Goal: Task Accomplishment & Management: Use online tool/utility

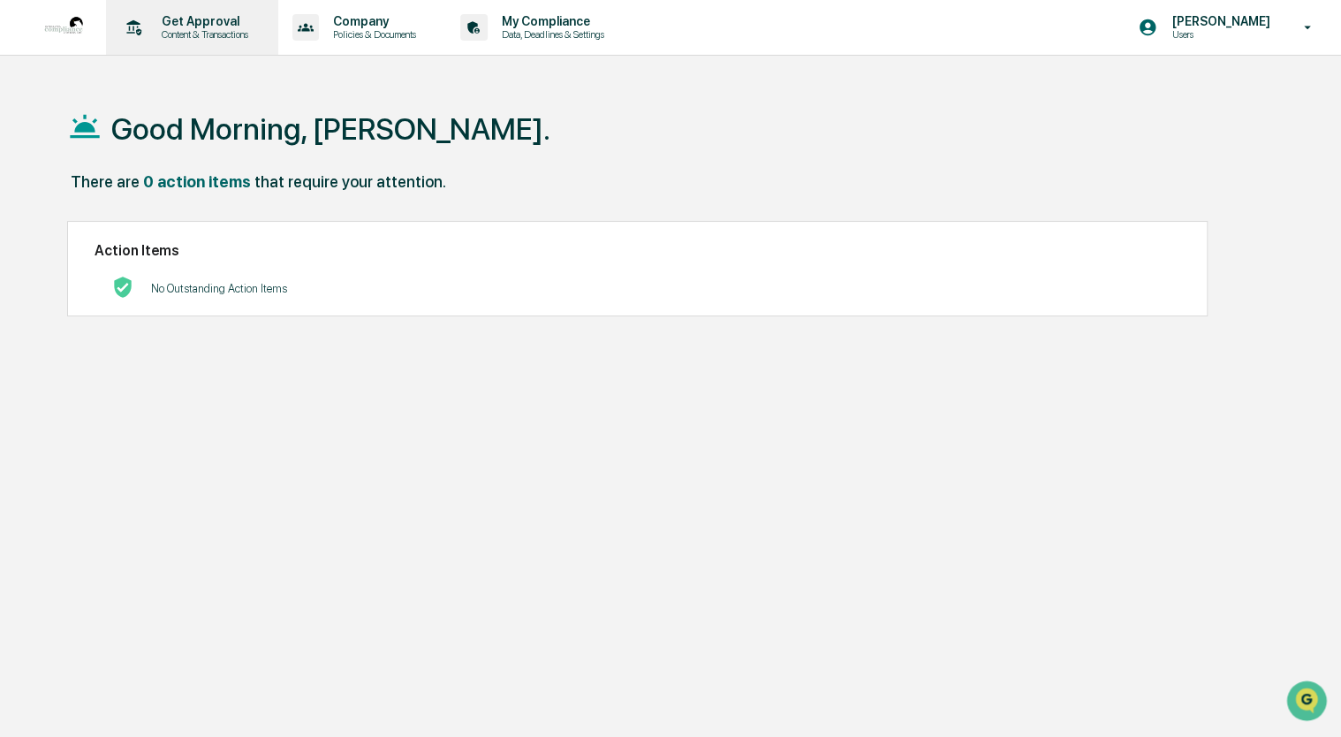
click at [178, 36] on p "Content & Transactions" at bounding box center [203, 34] width 110 height 12
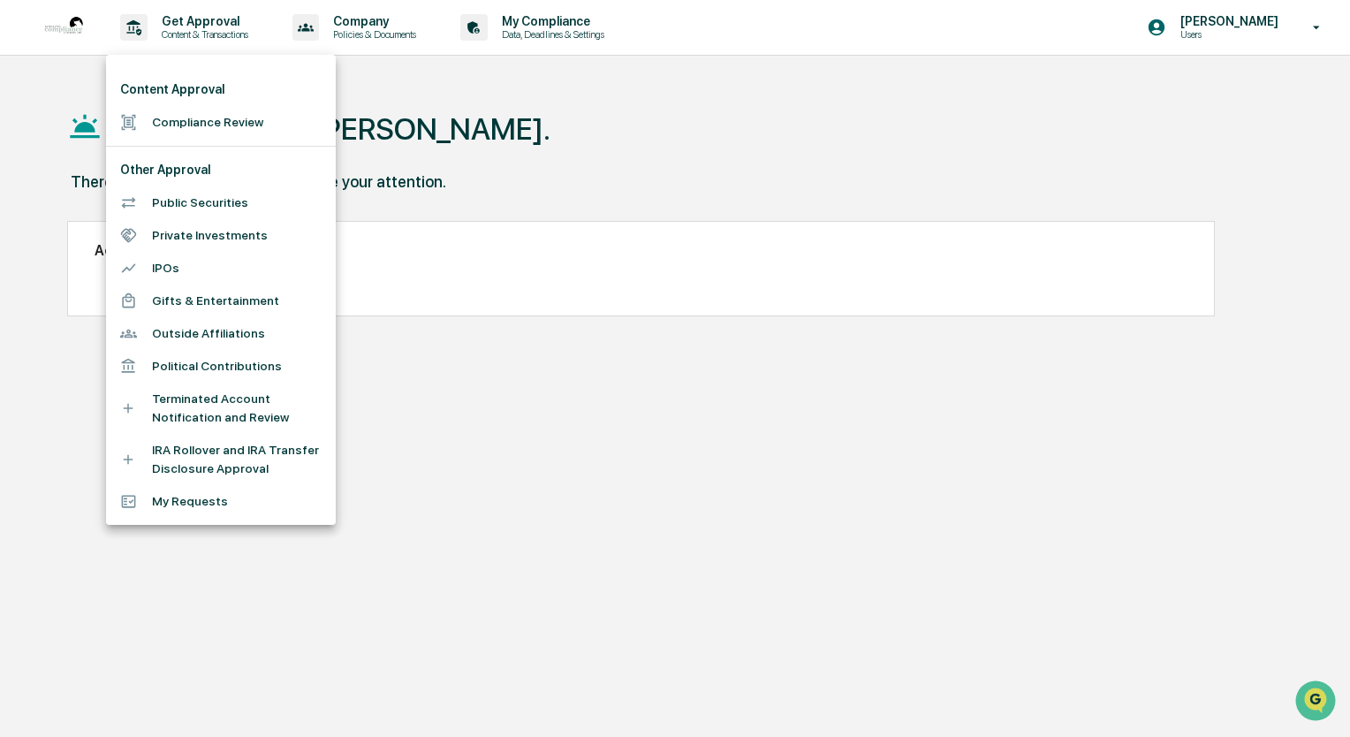
click at [186, 118] on li "Compliance Review" at bounding box center [221, 122] width 230 height 33
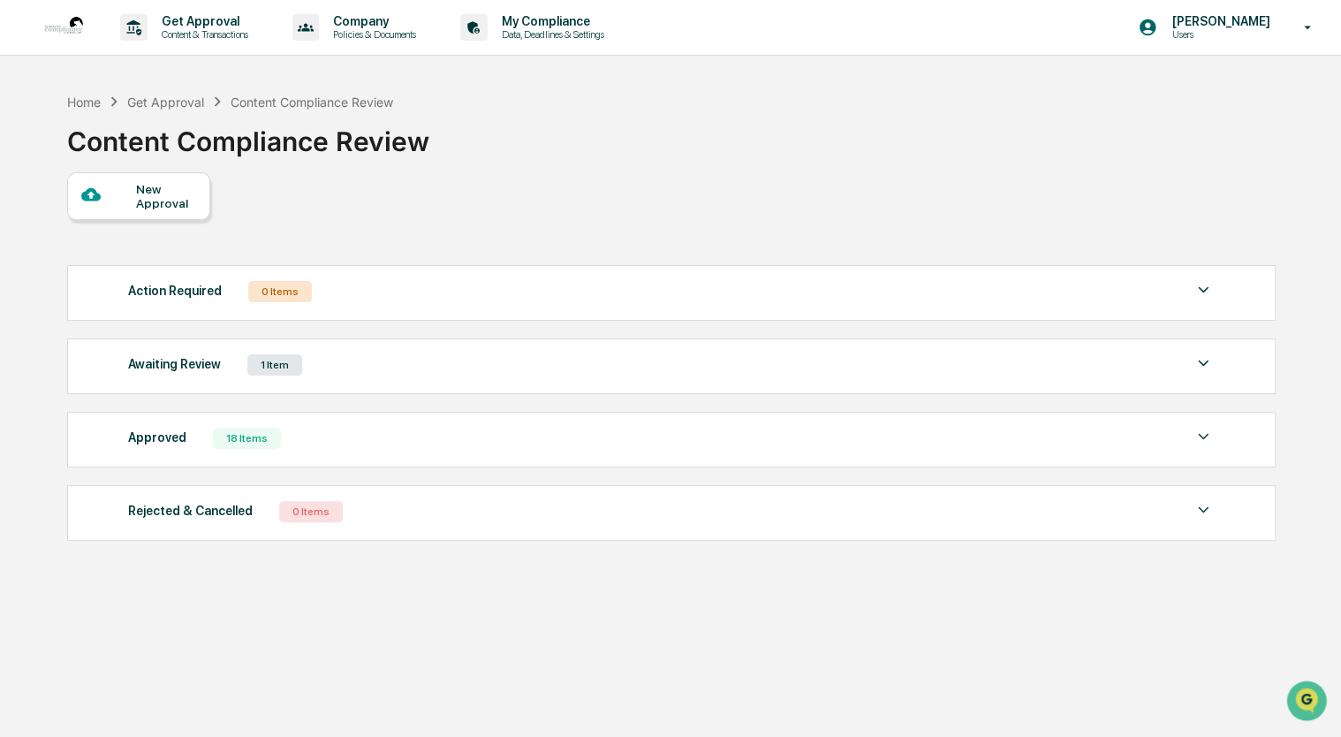
click at [427, 377] on div "Awaiting Review 1 Item" at bounding box center [671, 365] width 1087 height 25
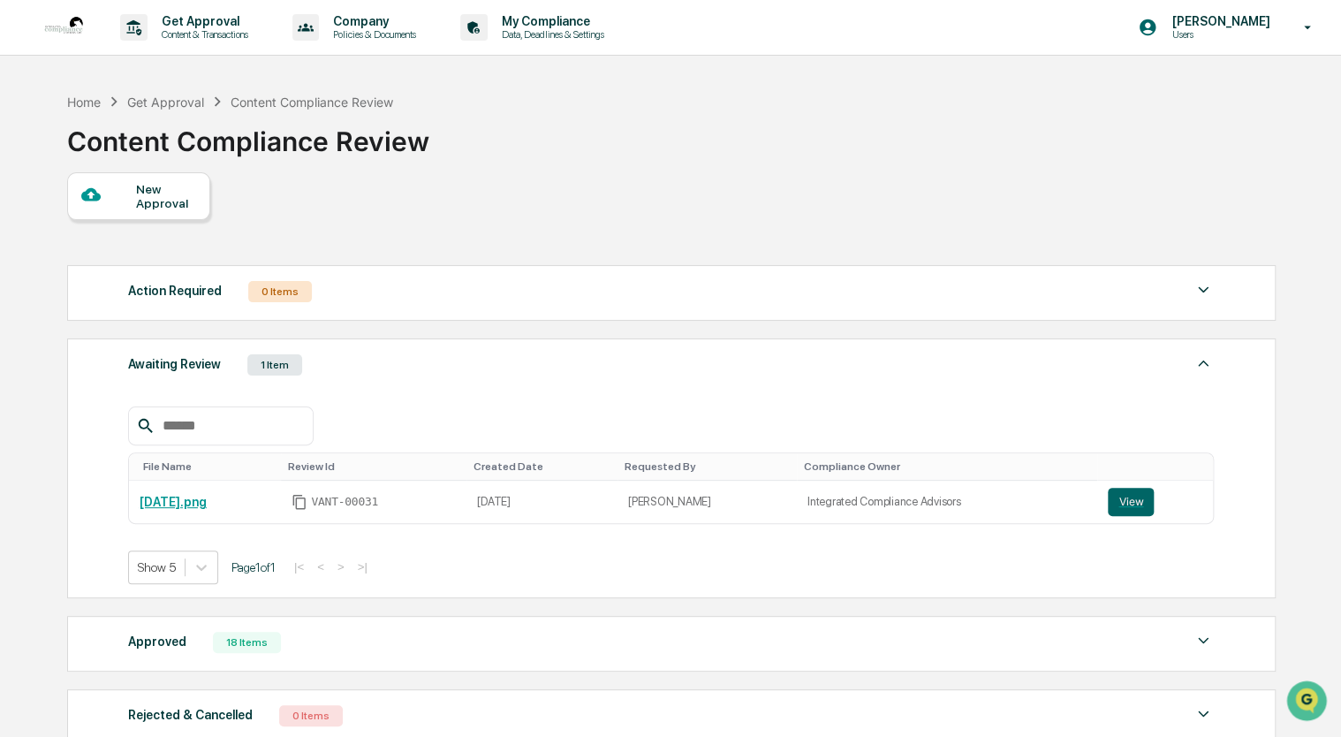
click at [427, 377] on div "Awaiting Review 1 Item" at bounding box center [671, 365] width 1087 height 25
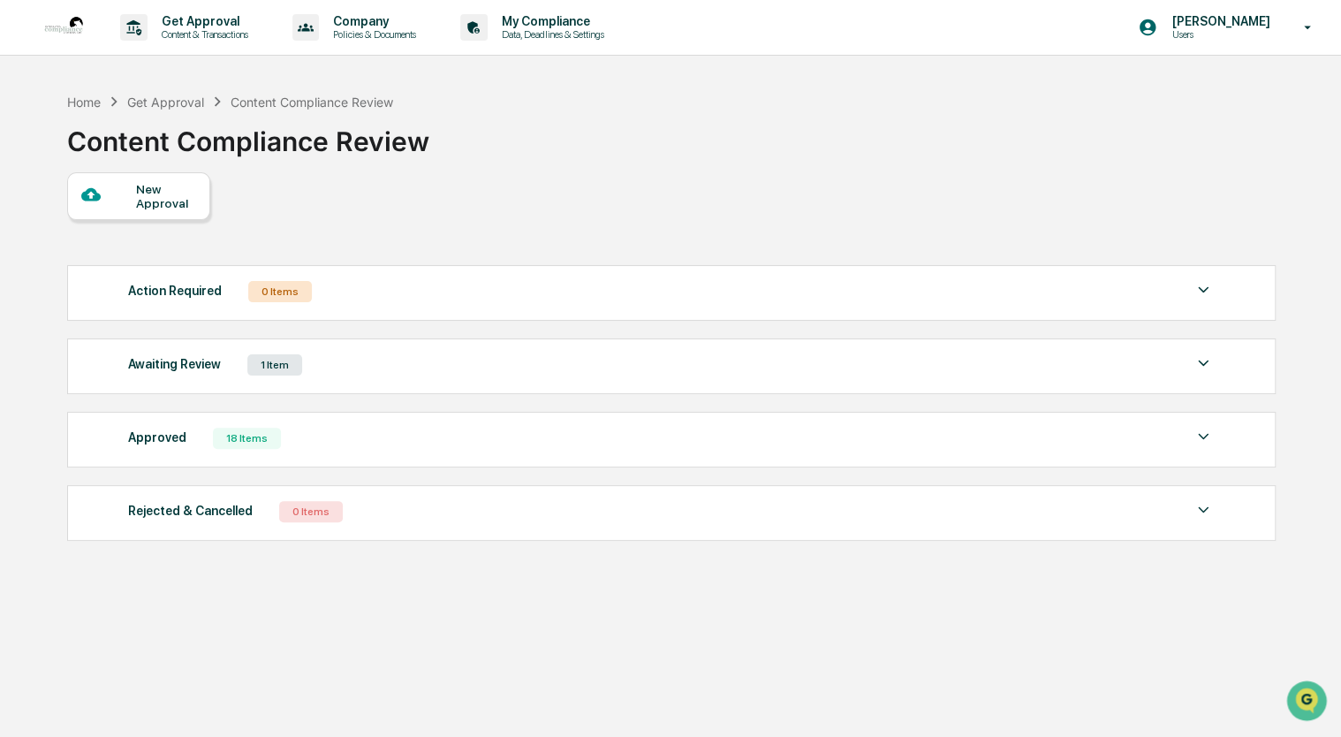
click at [398, 432] on div "Approved 18 Items" at bounding box center [671, 438] width 1087 height 25
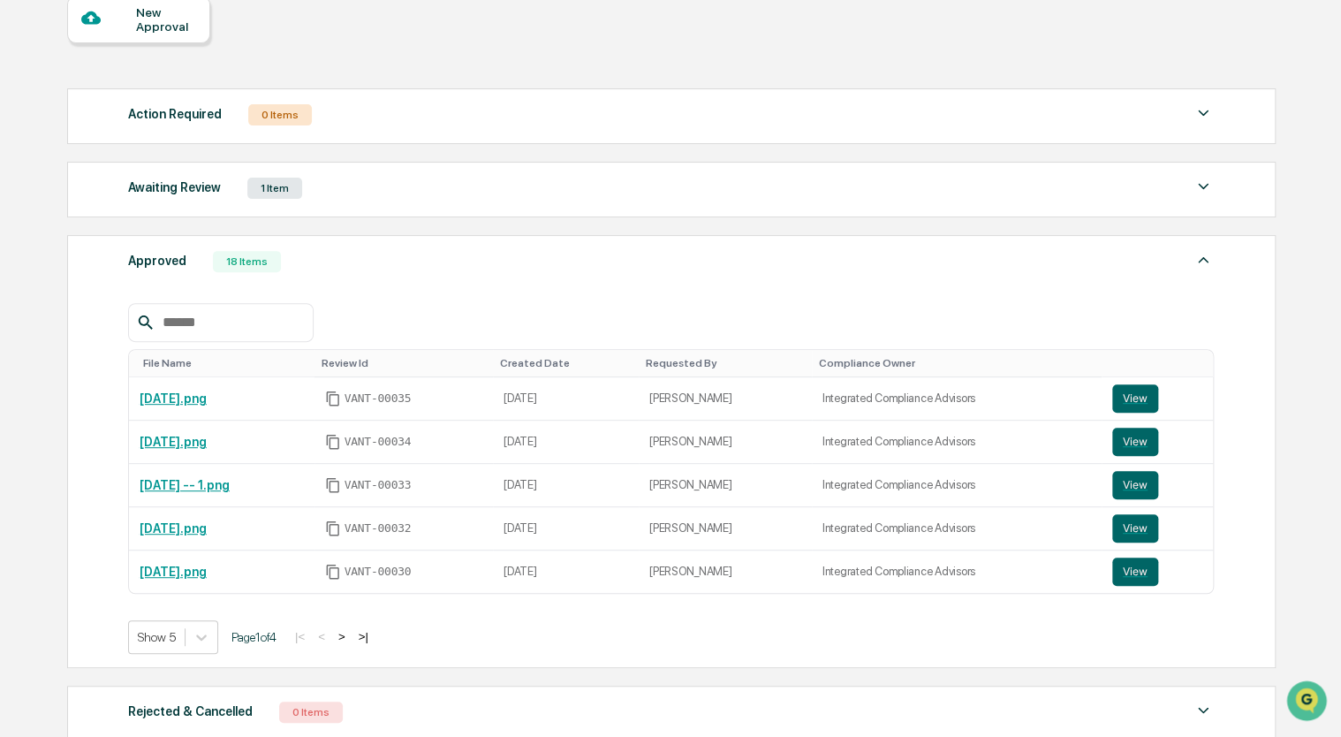
scroll to position [219, 0]
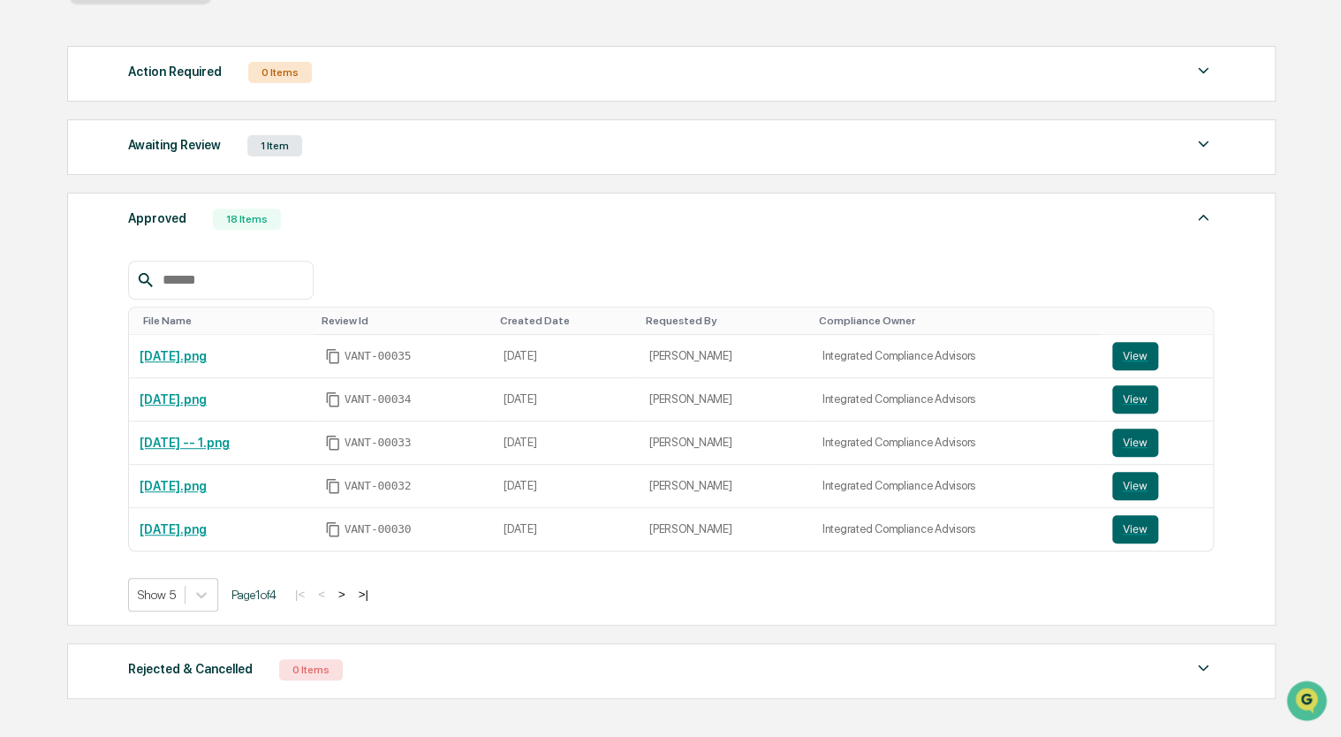
click at [371, 148] on div "Awaiting Review 1 Item" at bounding box center [671, 145] width 1087 height 25
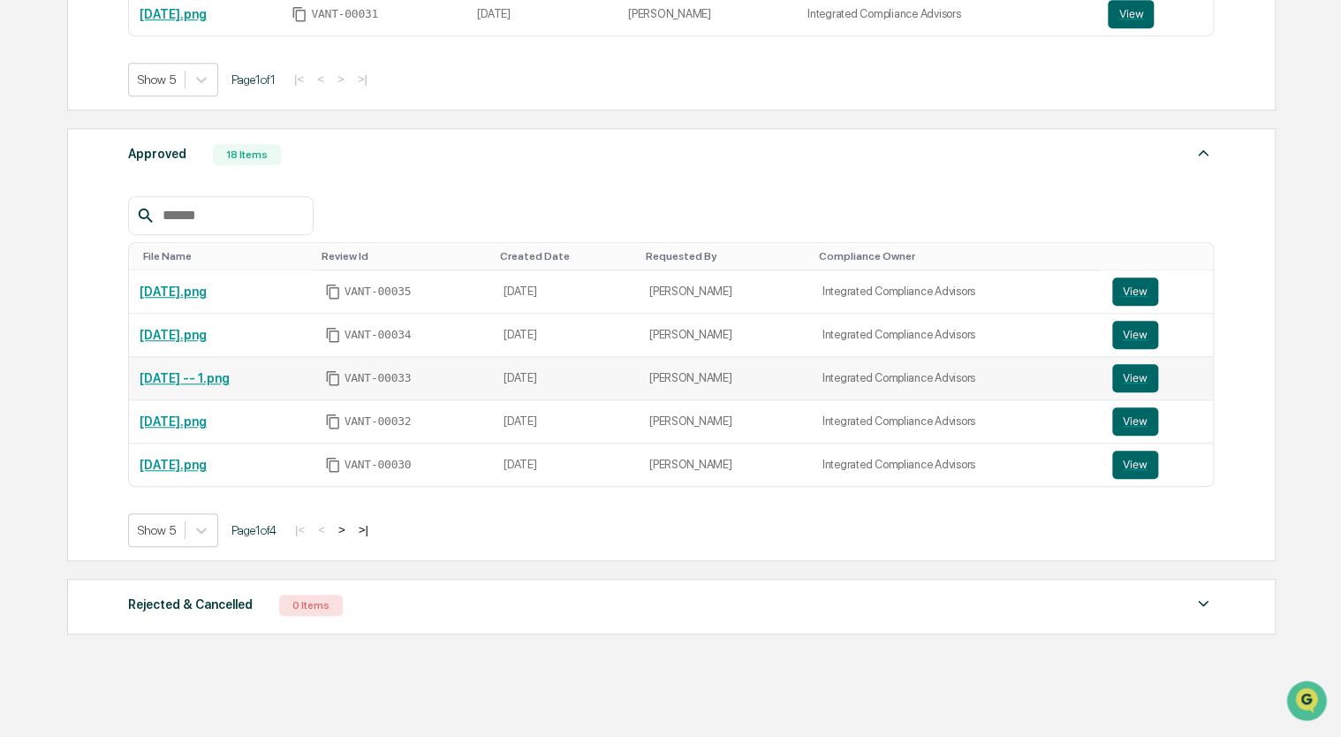
scroll to position [513, 0]
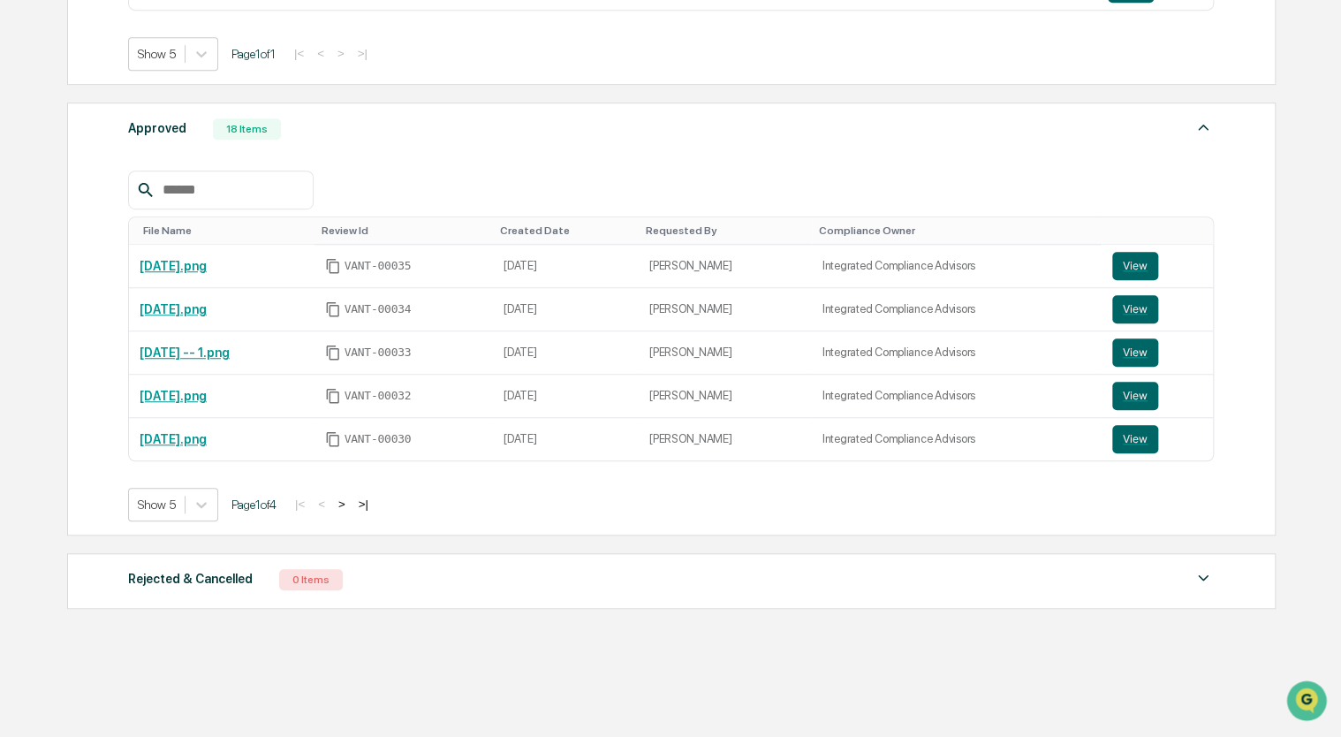
click at [351, 504] on button ">" at bounding box center [342, 504] width 18 height 15
click at [200, 438] on link "[DATE] -- 1.png" at bounding box center [185, 439] width 90 height 14
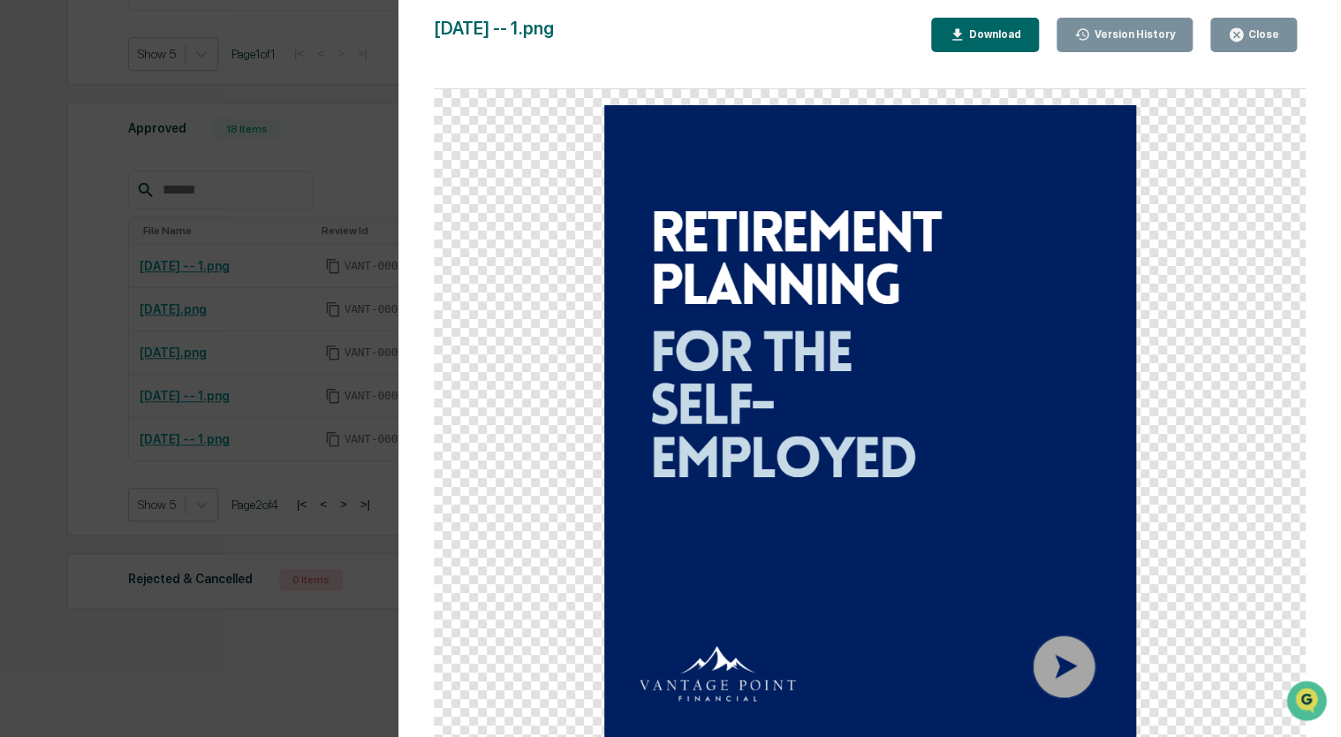
click at [368, 91] on div "Version History [DATE] 05:25 PM [PERSON_NAME] [DATE] 12:20 AM [PERSON_NAME] [DA…" at bounding box center [670, 368] width 1341 height 737
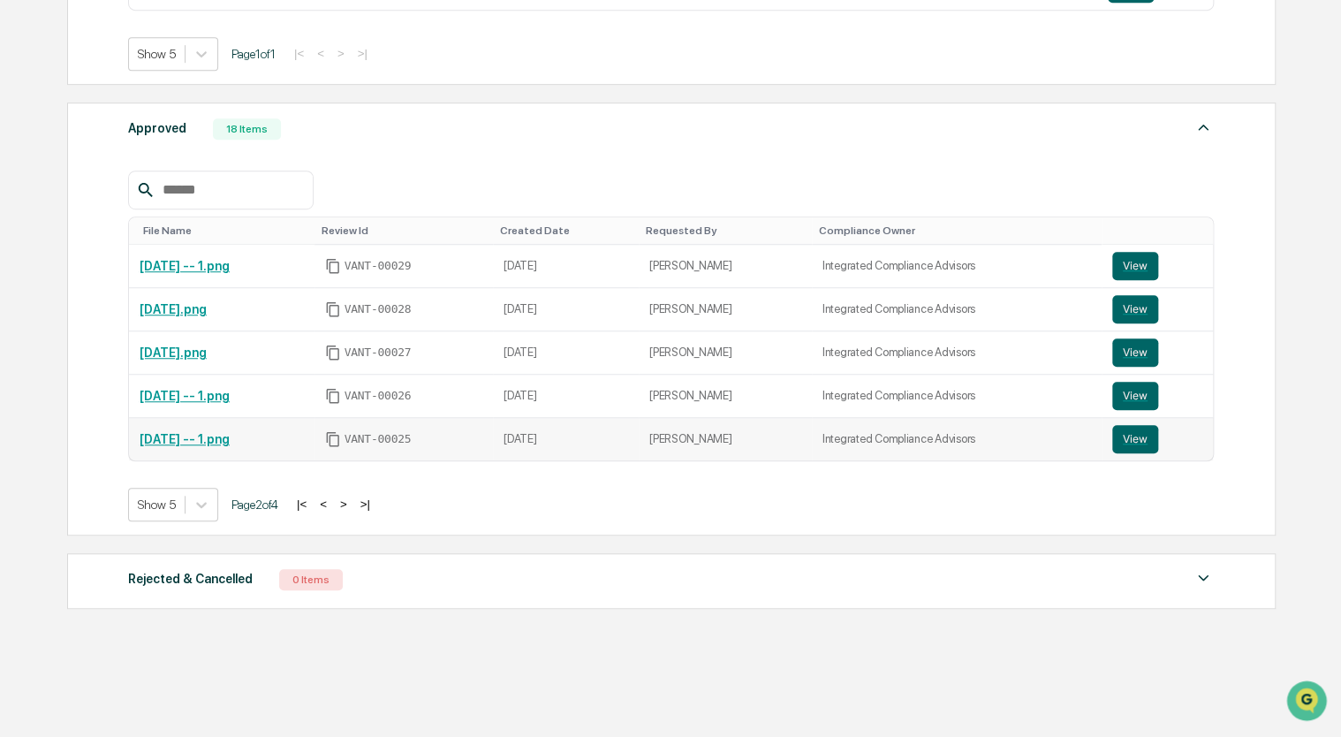
click at [520, 451] on td "[DATE]" at bounding box center [566, 439] width 146 height 42
click at [409, 439] on div "VANT-00025" at bounding box center [404, 439] width 158 height 16
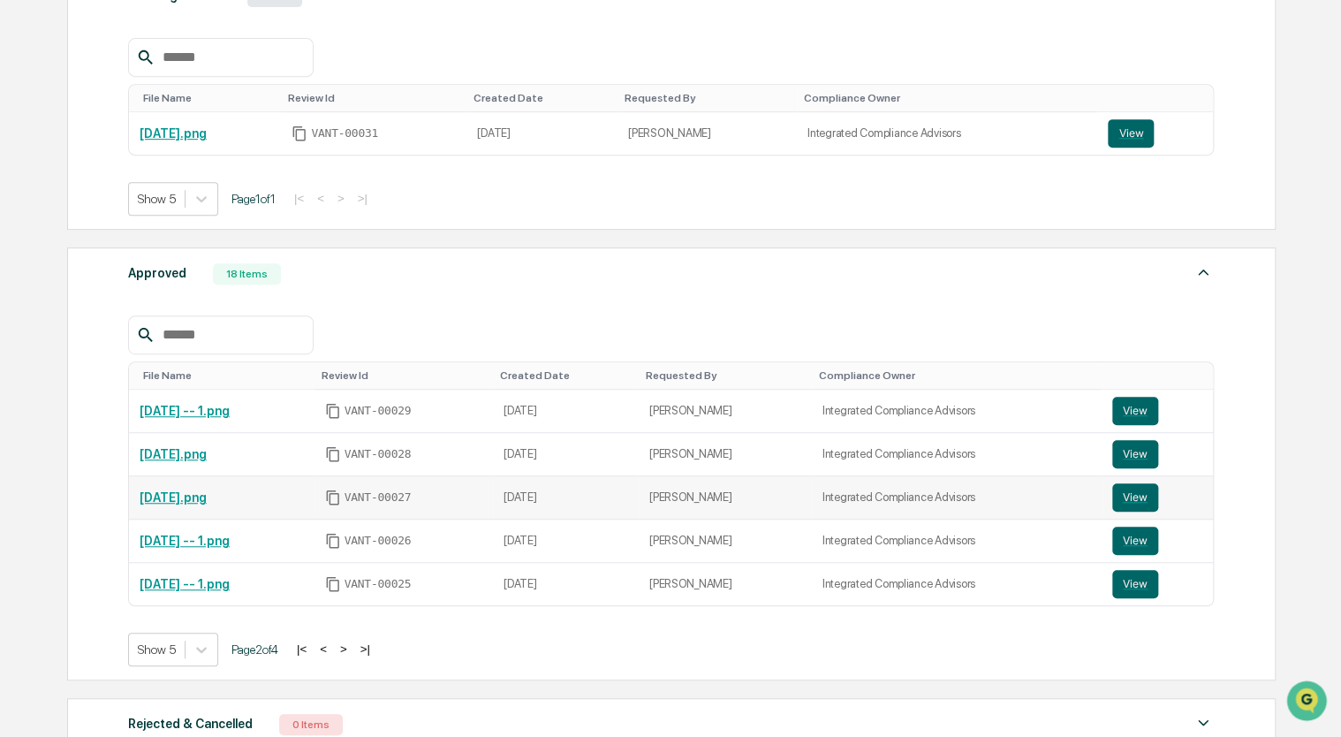
scroll to position [368, 0]
